Goal: Check status: Check status

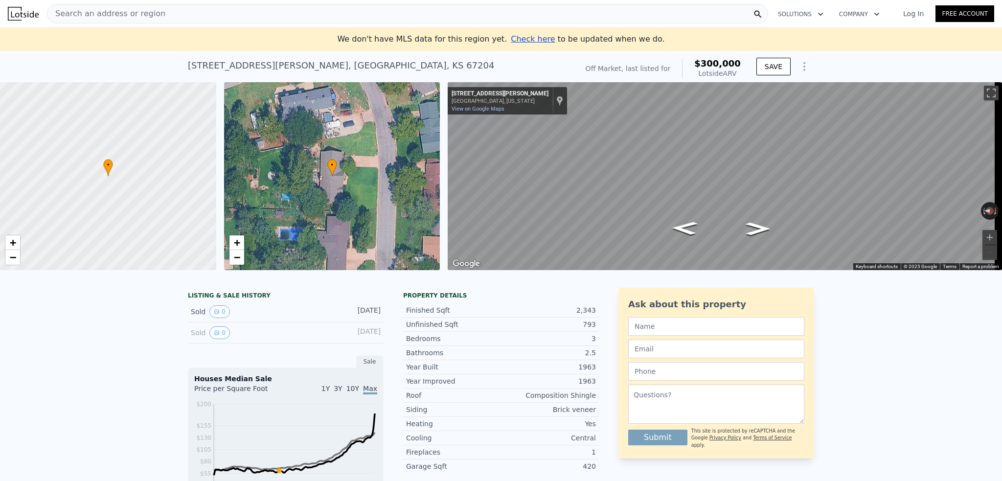
click at [800, 68] on icon "Show Options" at bounding box center [804, 67] width 12 height 12
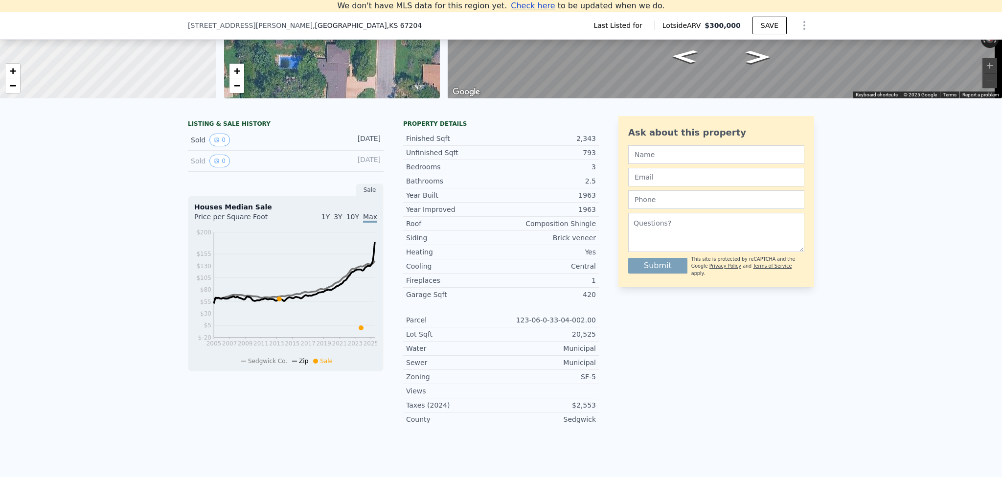
scroll to position [184, 0]
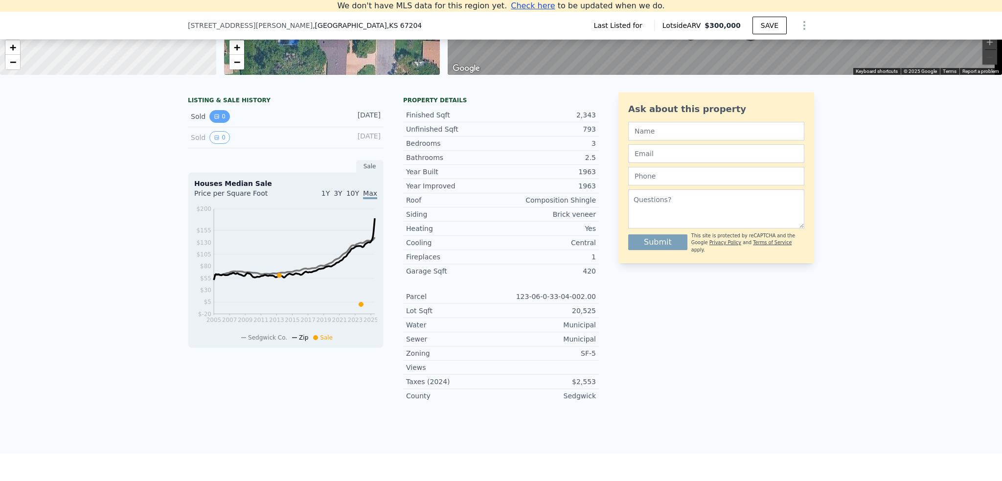
click at [219, 123] on button "0" at bounding box center [219, 116] width 21 height 13
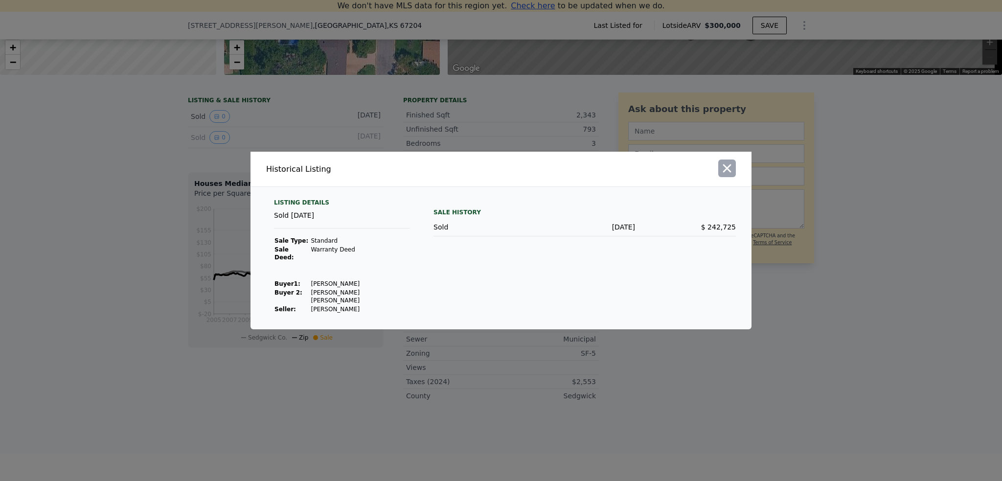
click at [730, 175] on icon "button" at bounding box center [727, 168] width 14 height 14
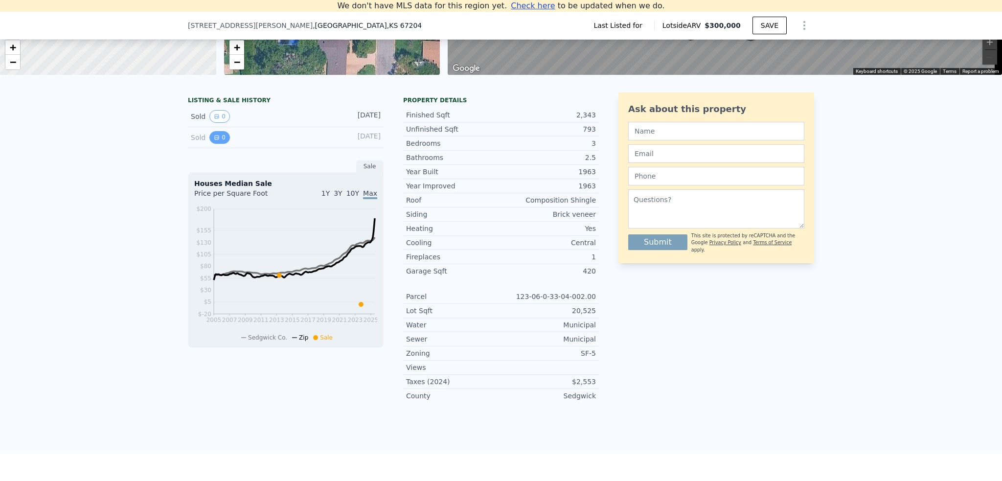
click at [217, 144] on button "0" at bounding box center [219, 137] width 21 height 13
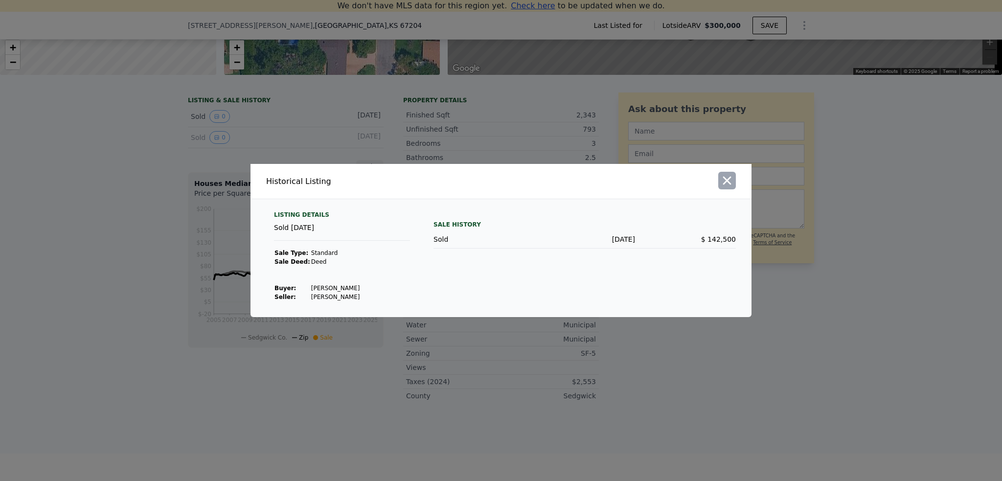
click at [728, 180] on icon "button" at bounding box center [727, 181] width 14 height 14
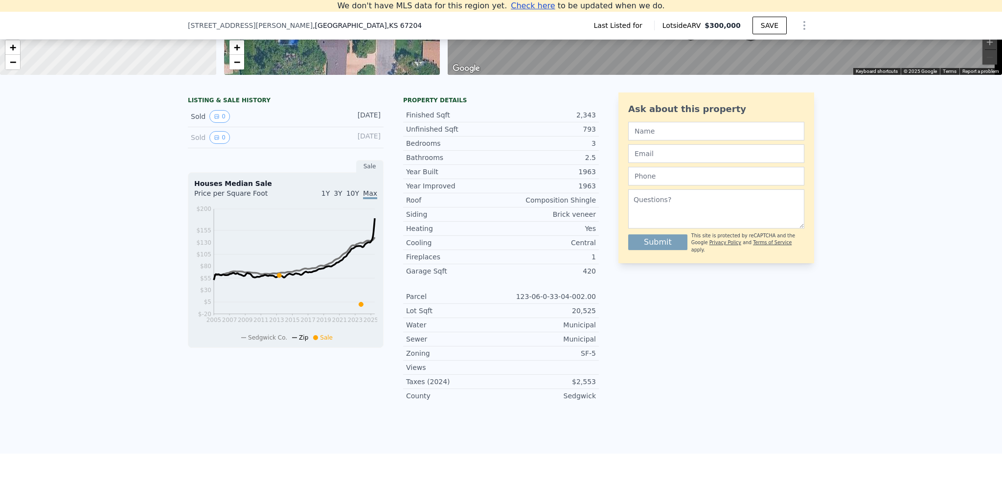
scroll to position [135, 0]
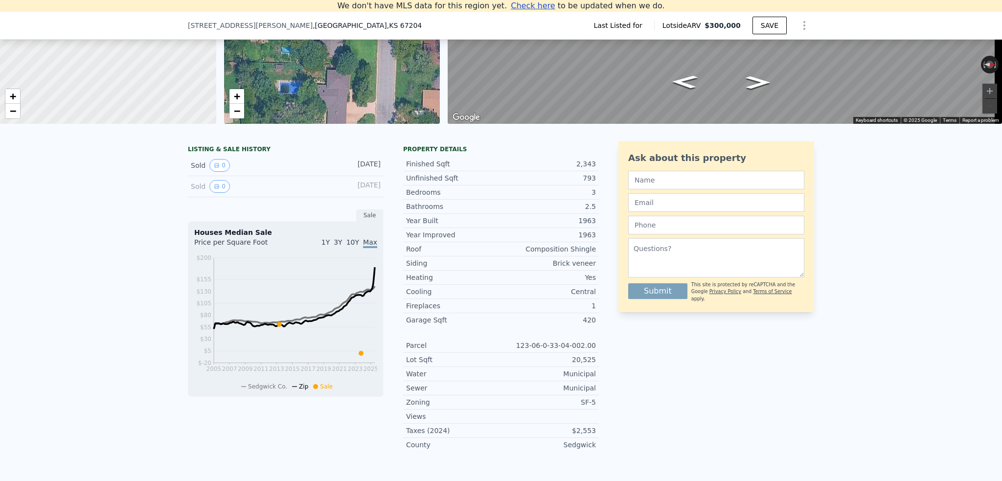
click at [194, 172] on div "Sold 0" at bounding box center [234, 165] width 87 height 13
click at [214, 168] on icon "View historical data" at bounding box center [217, 165] width 6 height 6
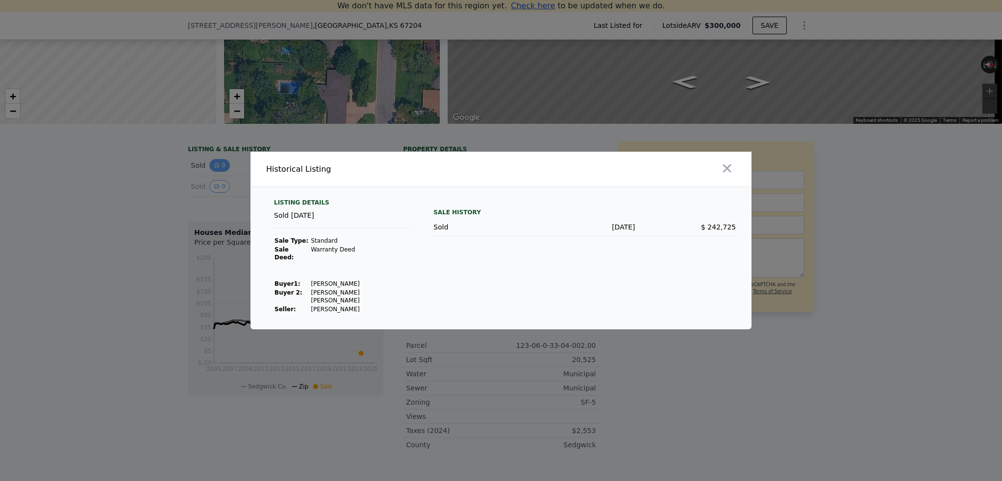
click at [212, 170] on div at bounding box center [501, 240] width 1002 height 481
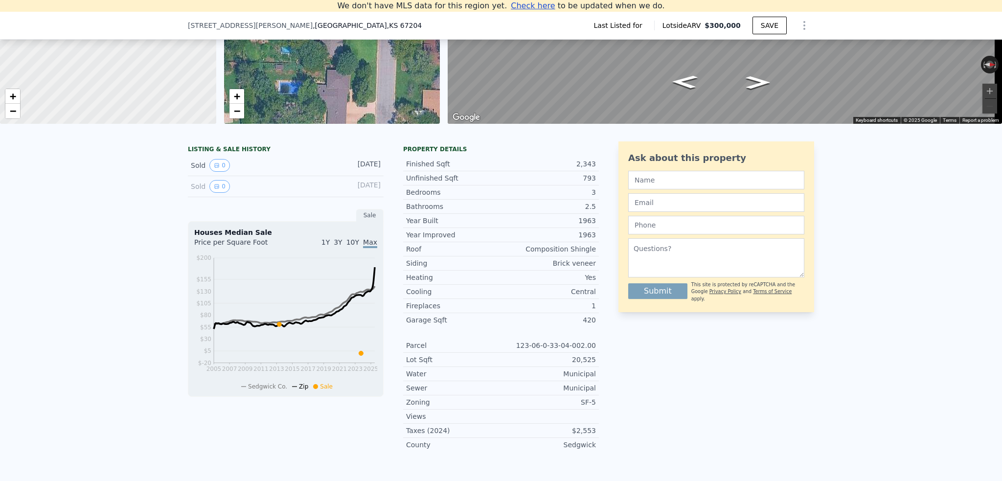
click at [360, 170] on div "[DATE]" at bounding box center [359, 165] width 44 height 13
click at [356, 193] on div "[DATE]" at bounding box center [359, 186] width 44 height 13
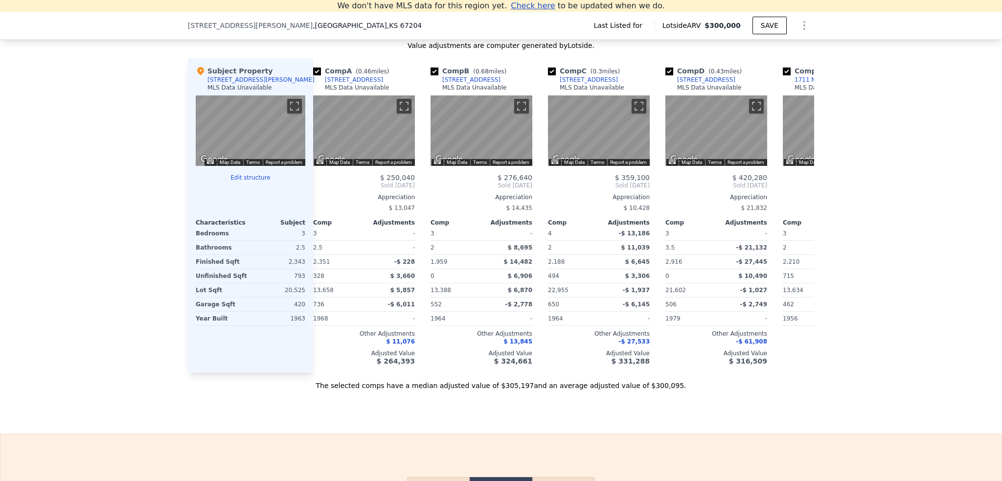
scroll to position [0, 0]
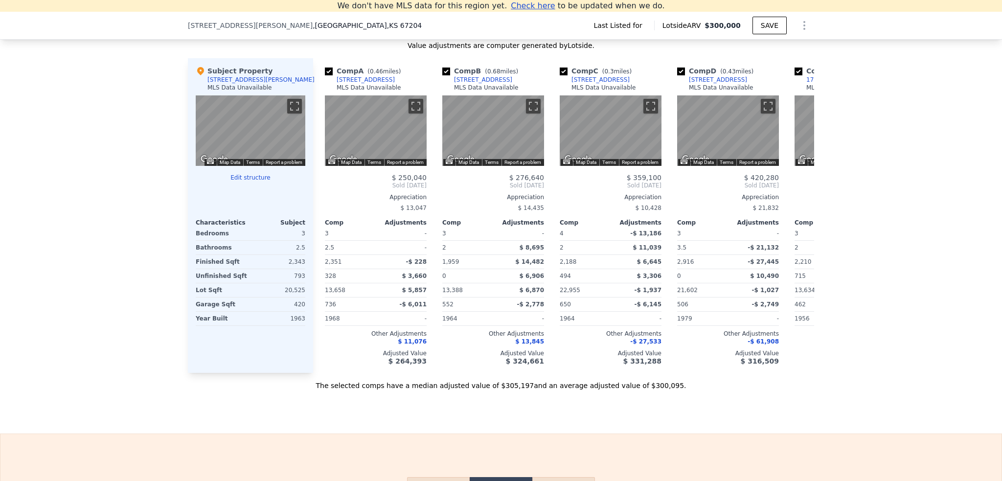
click at [247, 187] on div at bounding box center [251, 185] width 110 height 8
click at [248, 181] on button "Edit structure" at bounding box center [251, 178] width 110 height 8
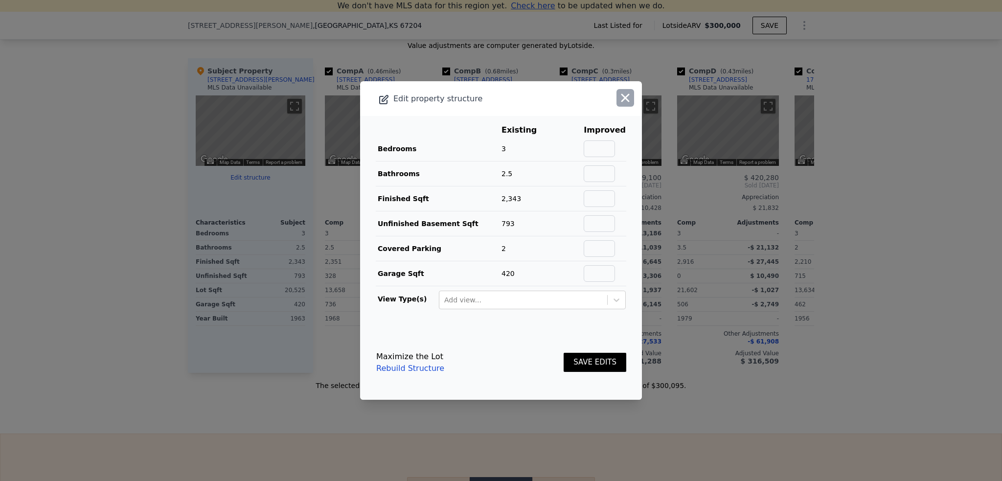
click at [621, 95] on icon "button" at bounding box center [625, 98] width 8 height 8
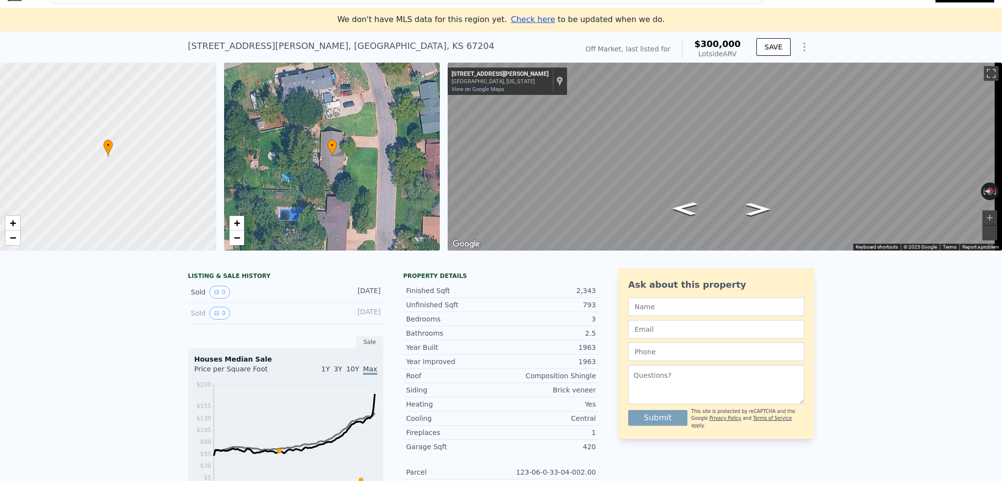
scroll to position [11, 0]
